Goal: Use online tool/utility: Utilize a website feature to perform a specific function

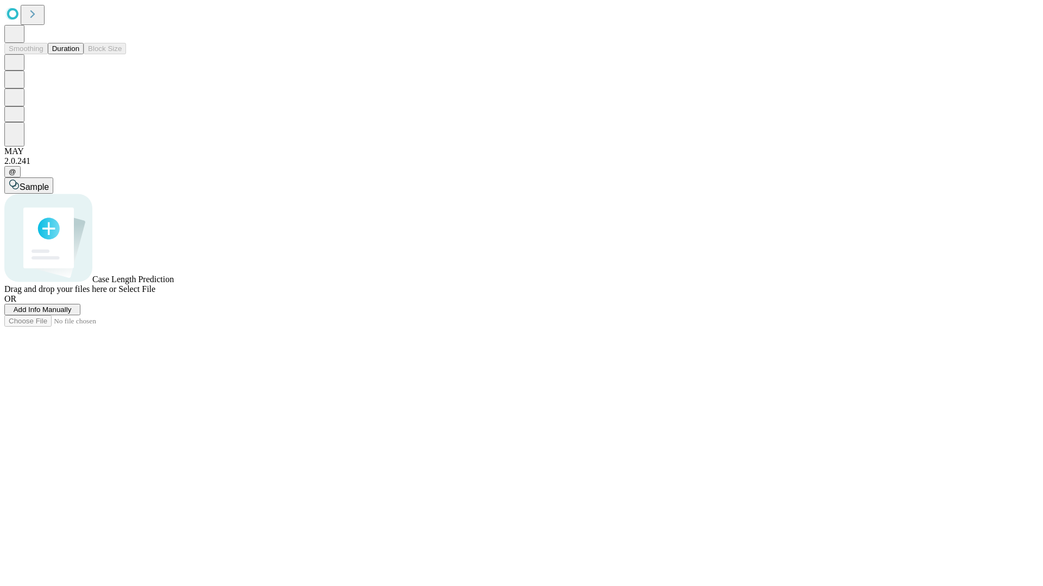
click at [79, 54] on button "Duration" at bounding box center [66, 48] width 36 height 11
click at [72, 314] on span "Add Info Manually" at bounding box center [43, 310] width 58 height 8
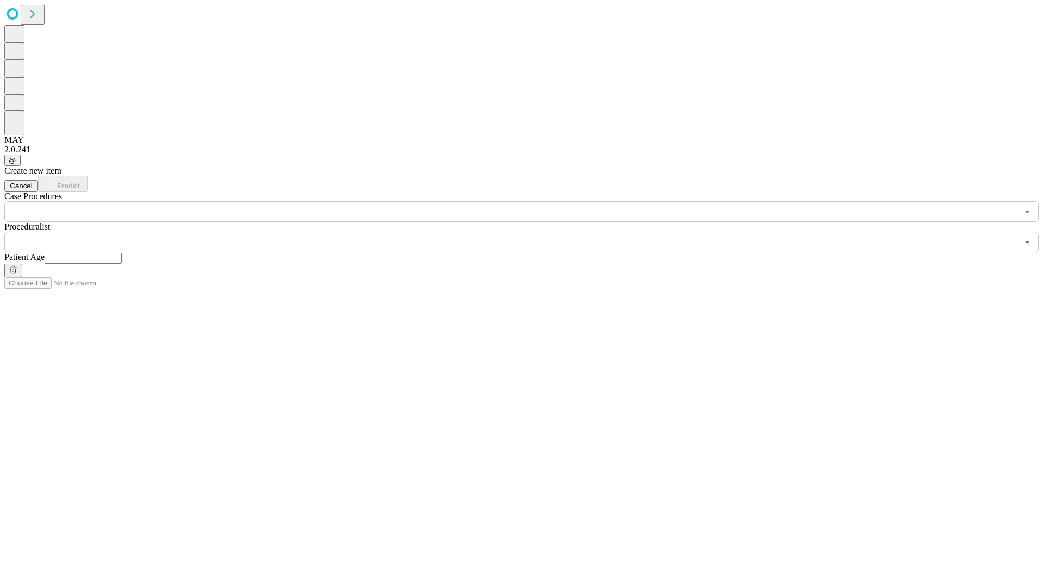
click at [122, 253] on input "text" at bounding box center [83, 258] width 77 height 11
type input "**"
click at [529, 232] on input "text" at bounding box center [510, 242] width 1013 height 21
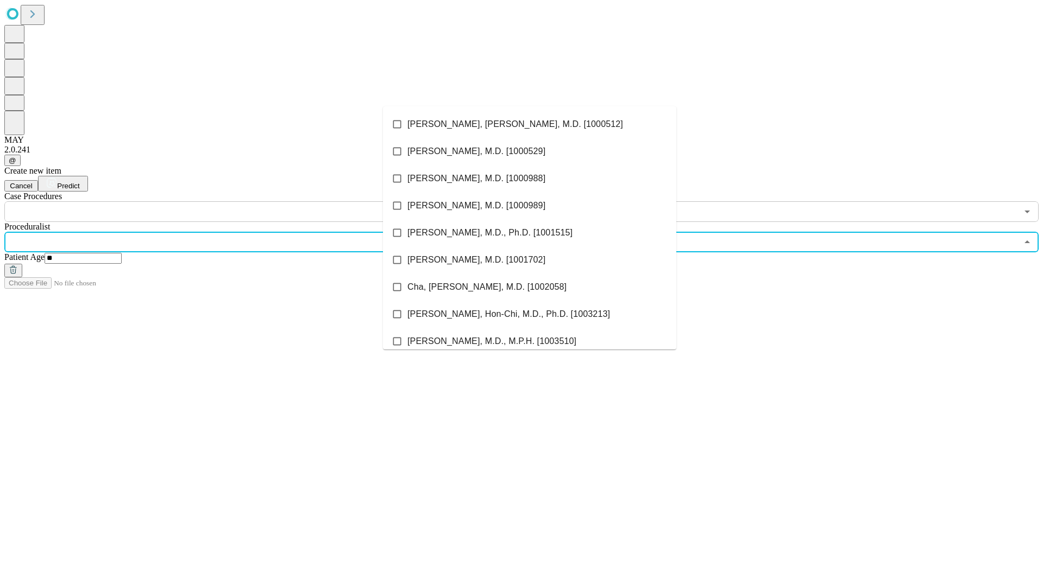
click at [529, 124] on li "[PERSON_NAME], [PERSON_NAME], M.D. [1000512]" at bounding box center [529, 124] width 293 height 27
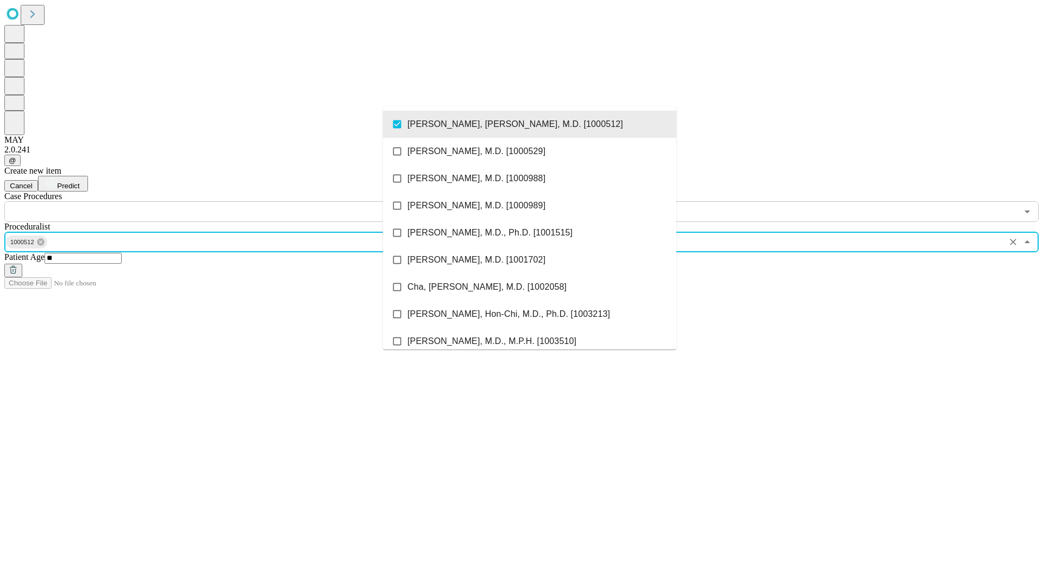
click at [228, 201] on input "text" at bounding box center [510, 211] width 1013 height 21
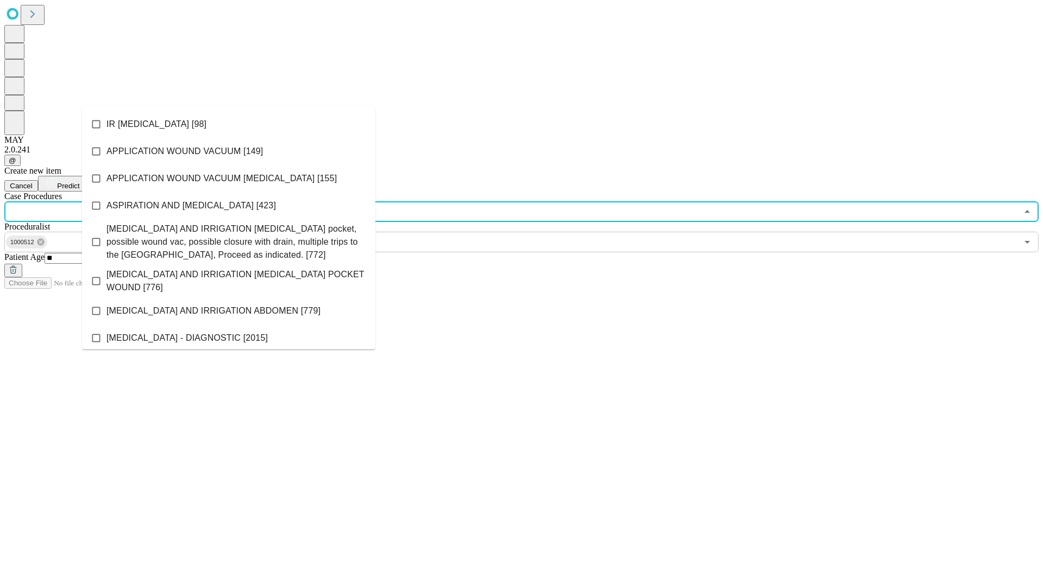
click at [229, 124] on li "IR [MEDICAL_DATA] [98]" at bounding box center [228, 124] width 293 height 27
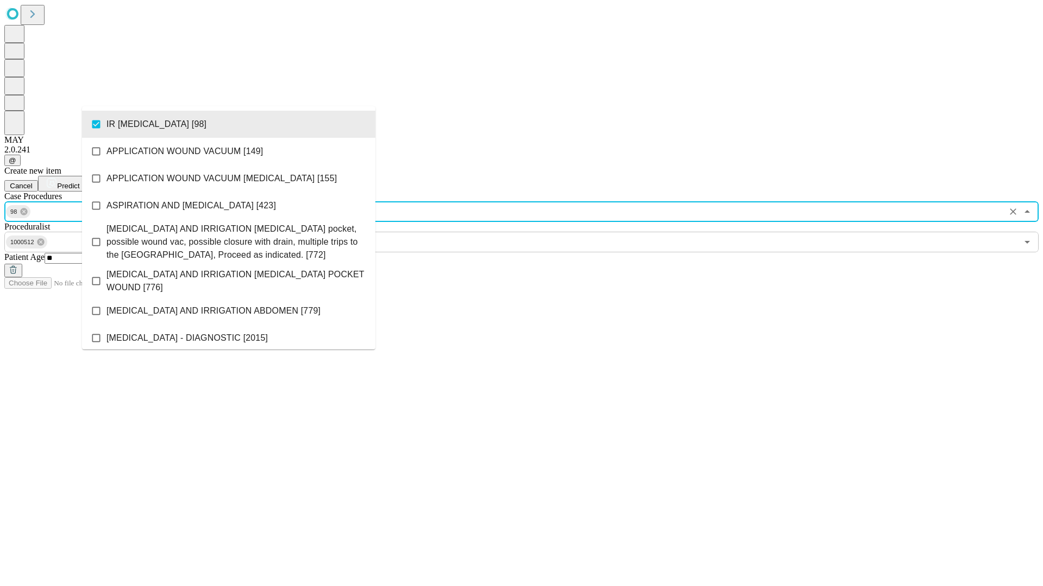
click at [79, 182] on span "Predict" at bounding box center [68, 186] width 22 height 8
